Goal: Task Accomplishment & Management: Manage account settings

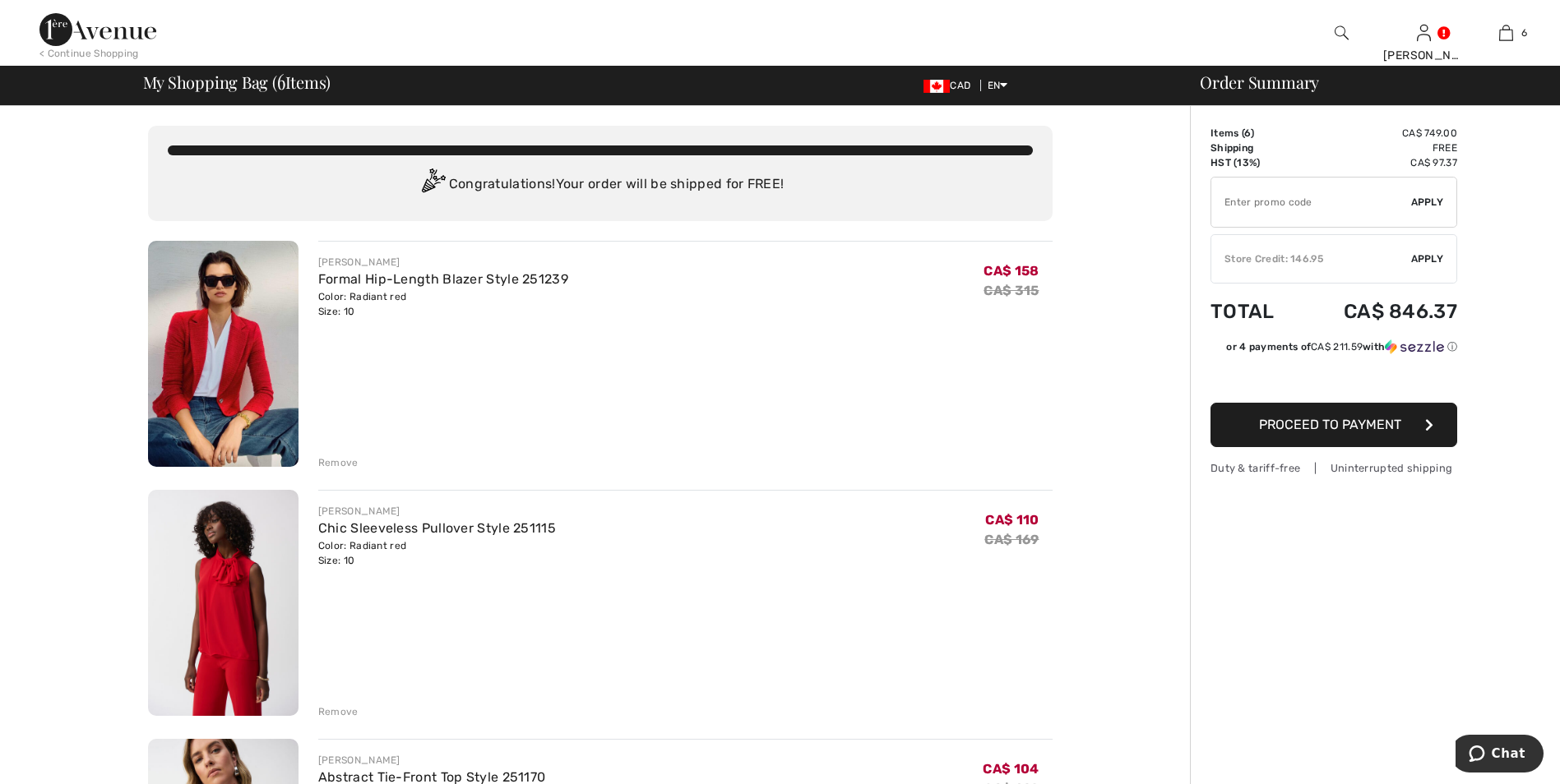
click at [555, 637] on div "[PERSON_NAME] Chic Sleeveless Pullover Style 251115 Color: Radiant red Size: 10…" at bounding box center [685, 605] width 734 height 230
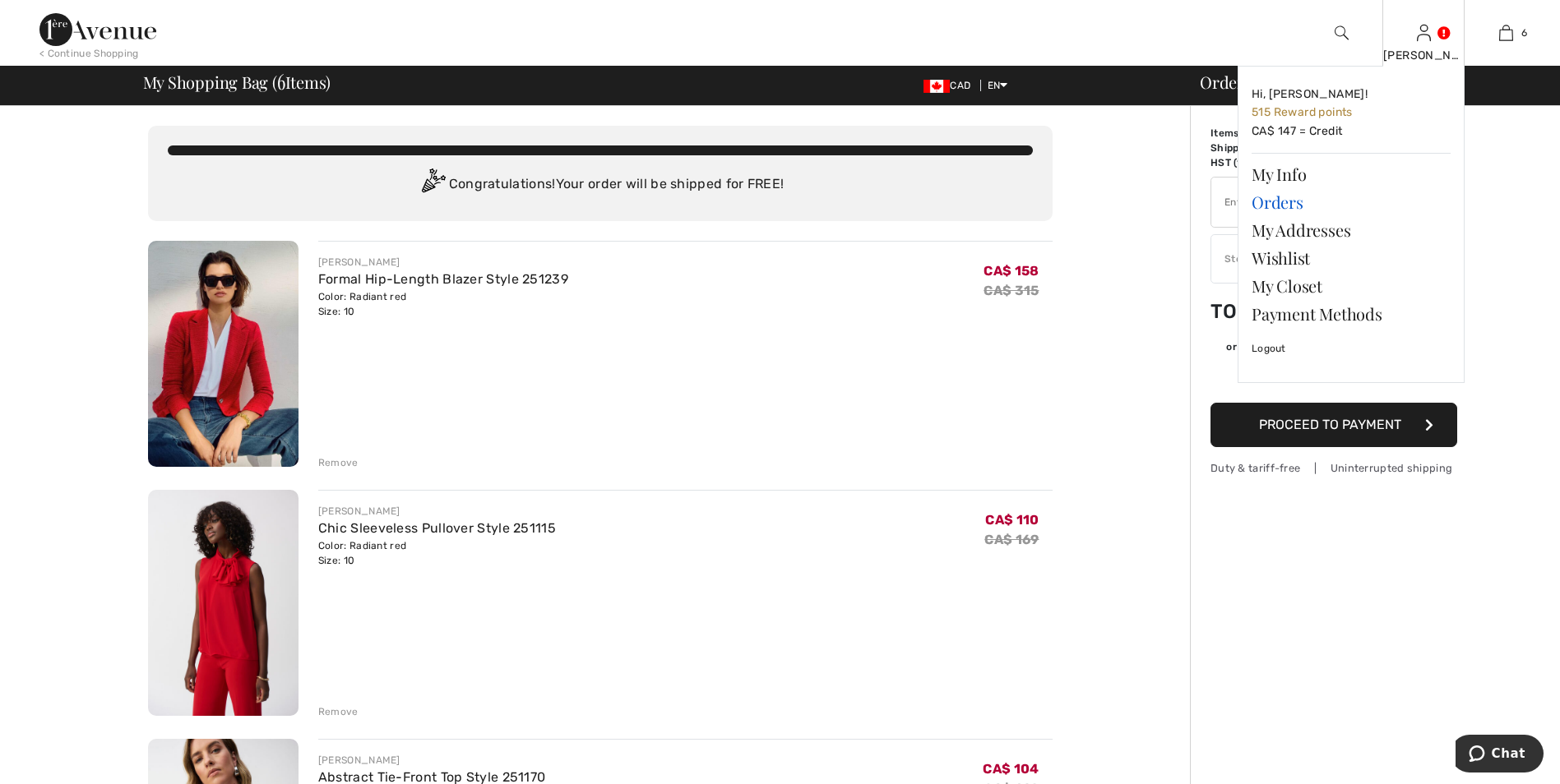
click at [1284, 200] on link "Orders" at bounding box center [1351, 202] width 199 height 28
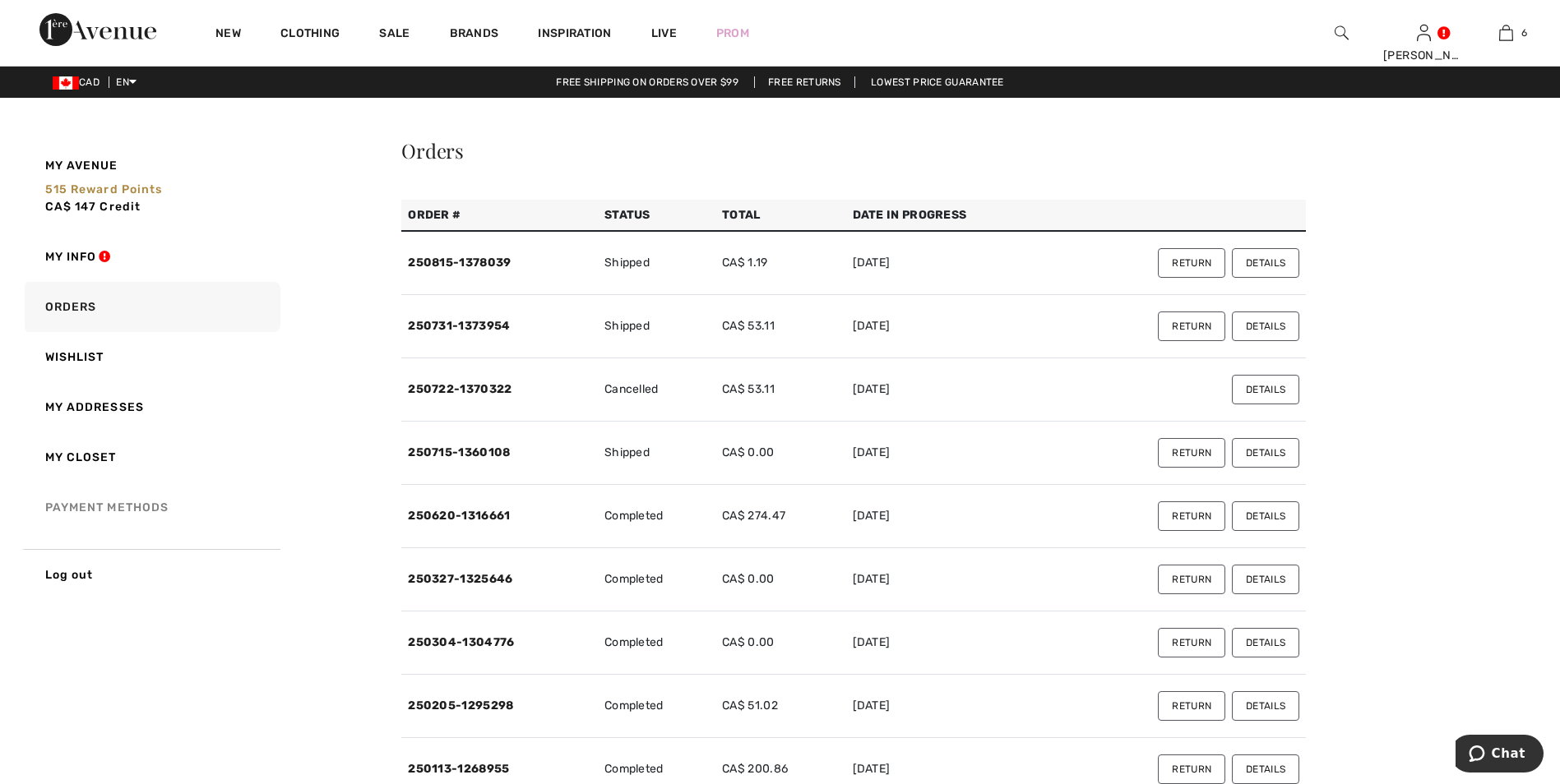
click at [113, 505] on link "Payment Methods" at bounding box center [150, 507] width 259 height 50
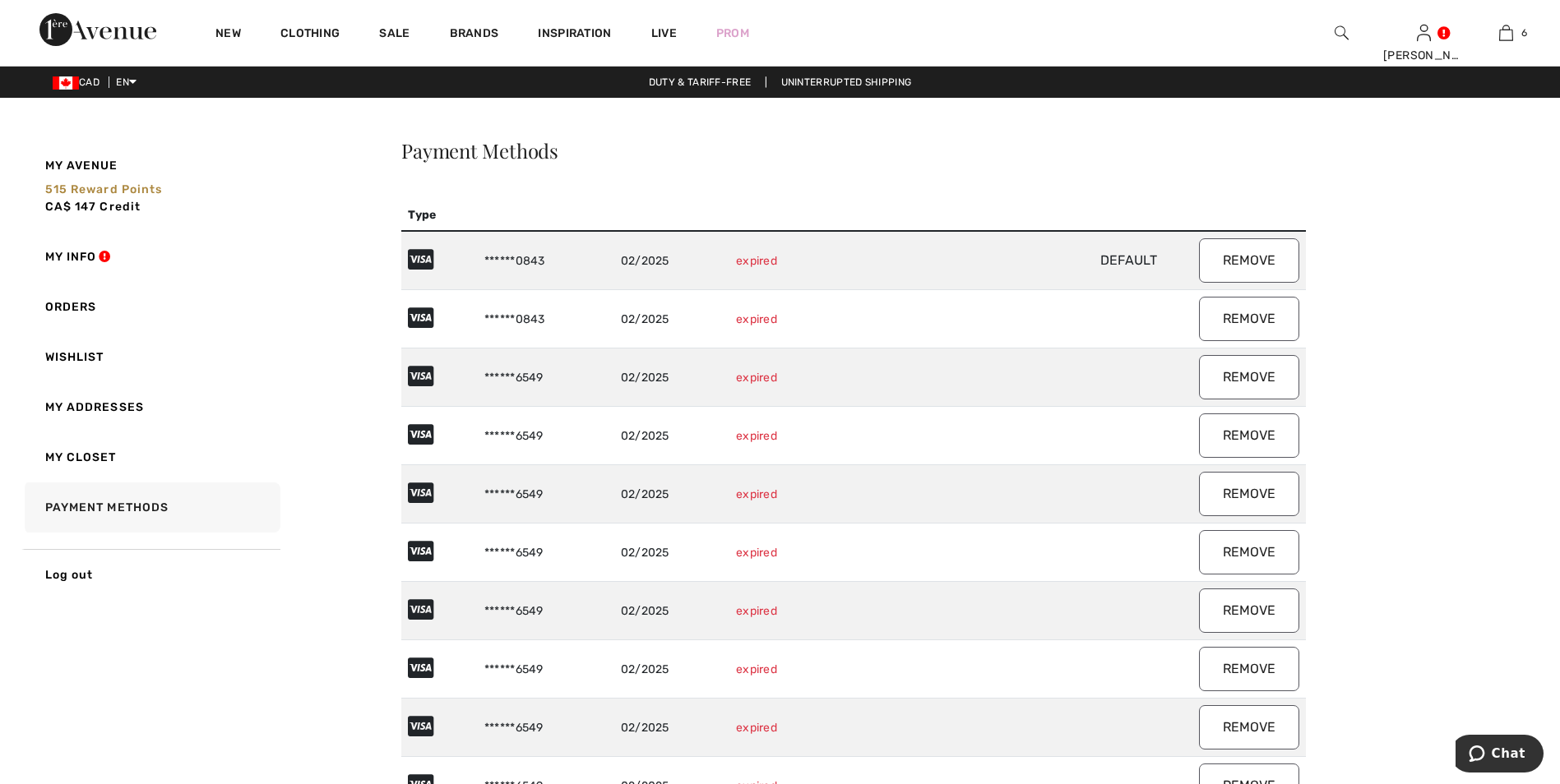
click at [684, 258] on td "02/2025" at bounding box center [671, 260] width 115 height 59
click at [422, 260] on icon at bounding box center [421, 260] width 27 height 23
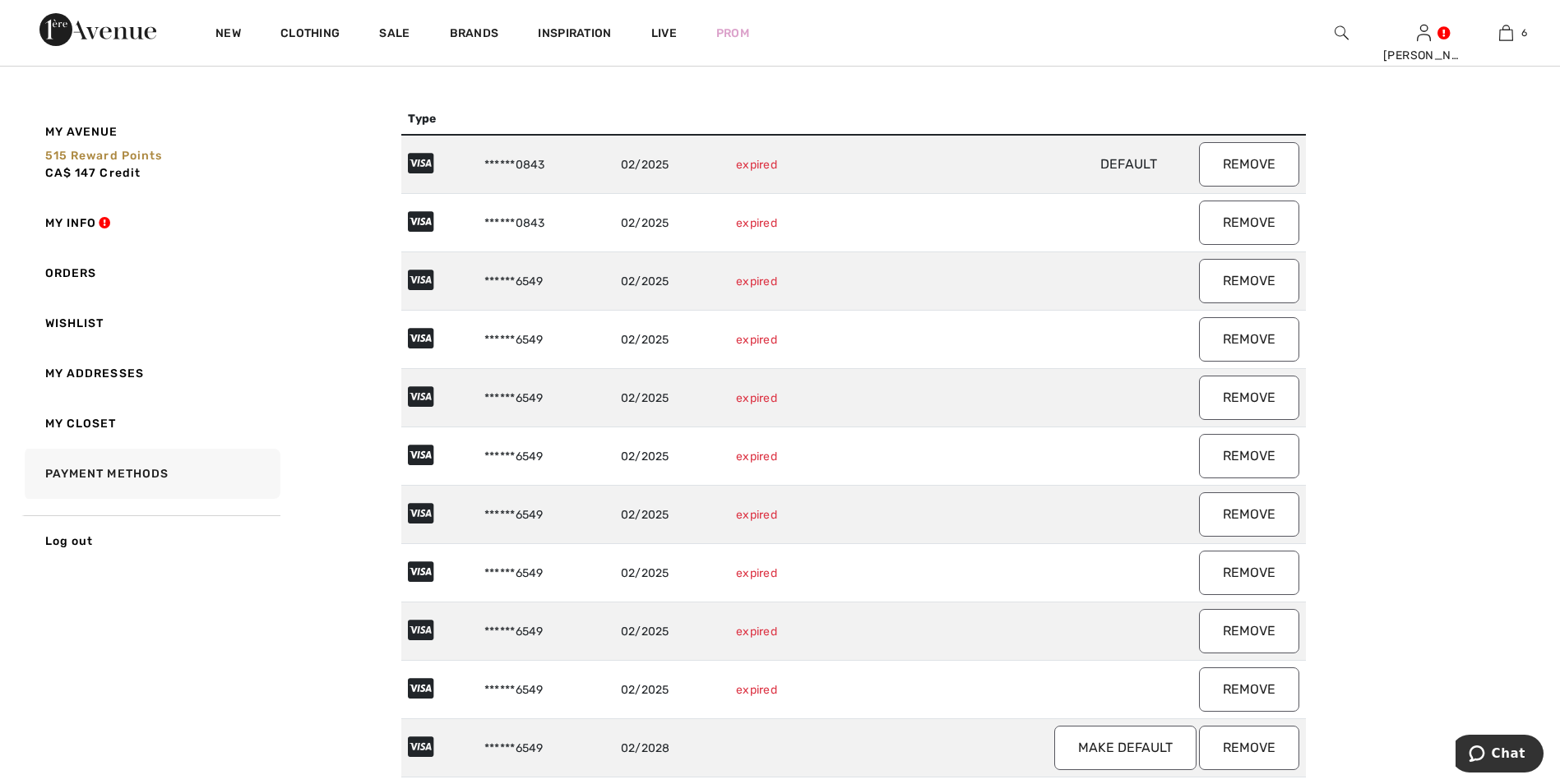
scroll to position [72, 0]
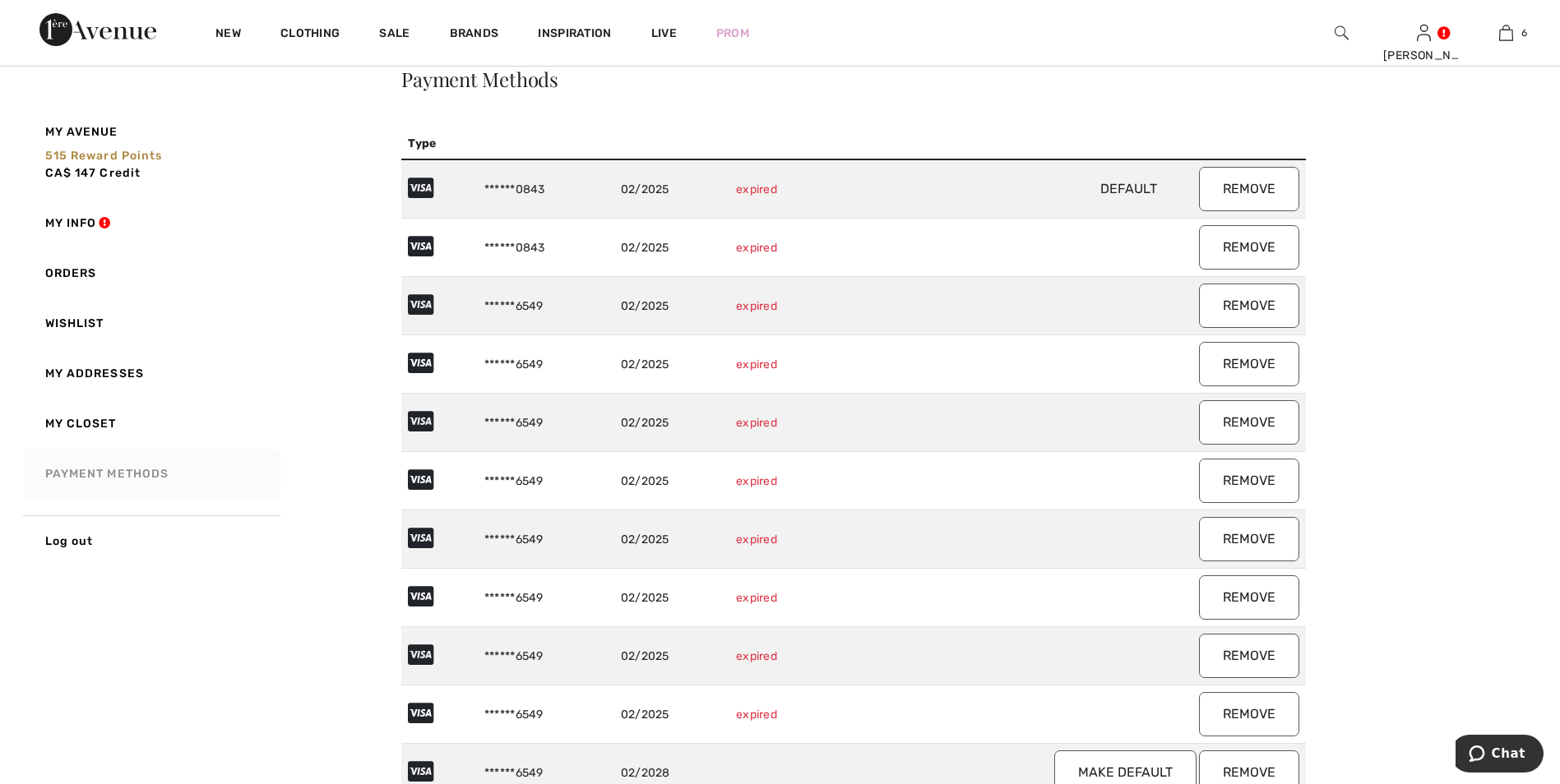
click at [148, 472] on link "Payment Methods" at bounding box center [150, 473] width 259 height 50
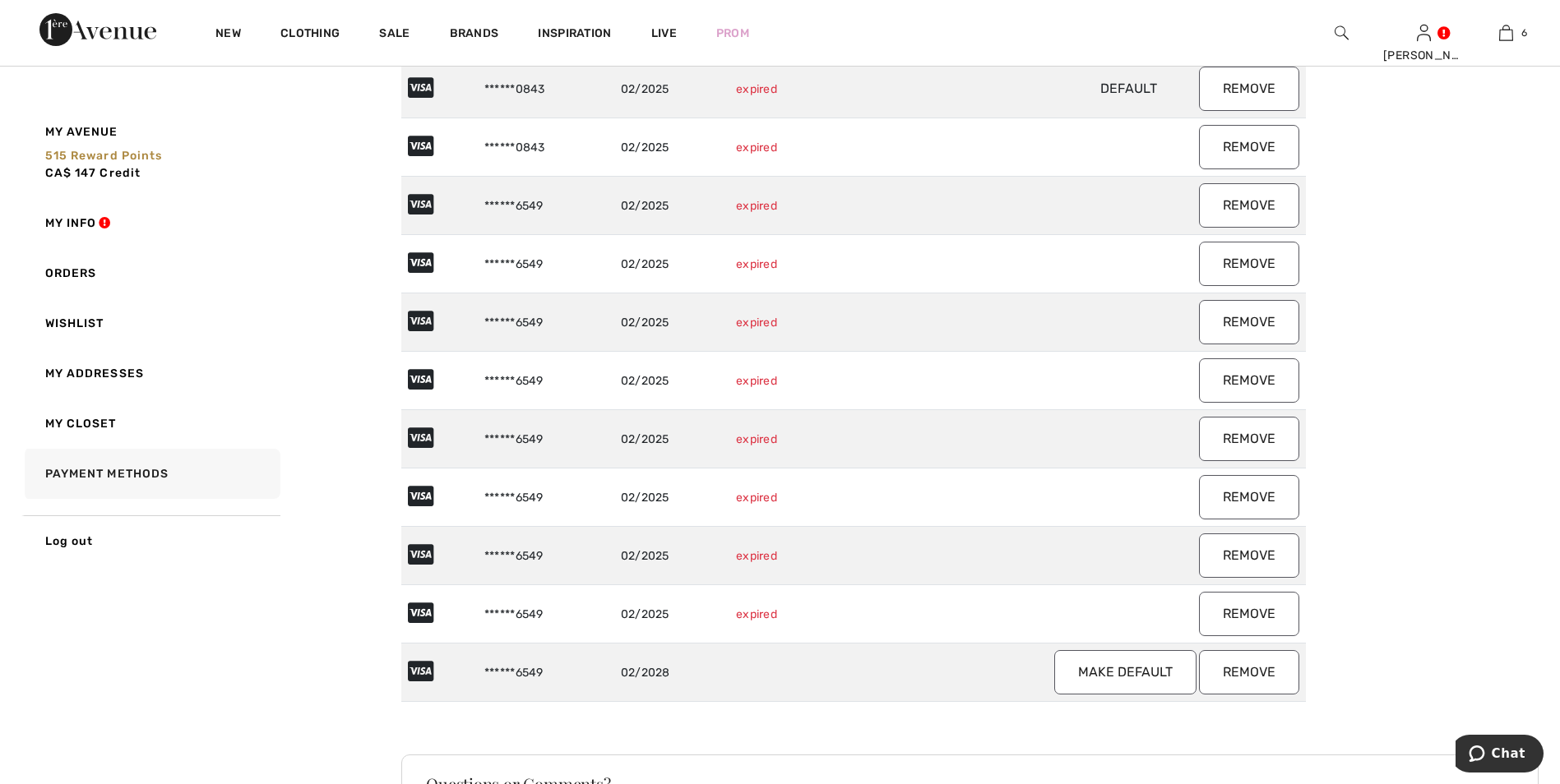
scroll to position [0, 0]
